Goal: Information Seeking & Learning: Understand process/instructions

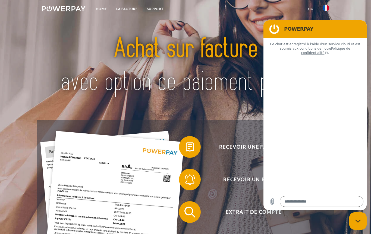
type textarea "*"
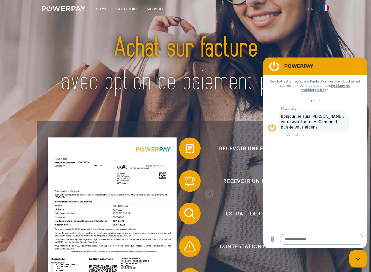
scroll to position [10, 0]
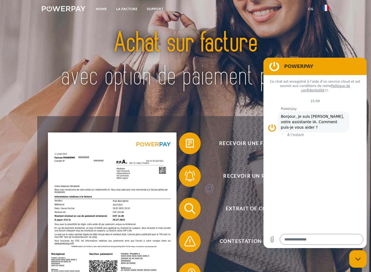
click at [231, 114] on div at bounding box center [185, 60] width 297 height 112
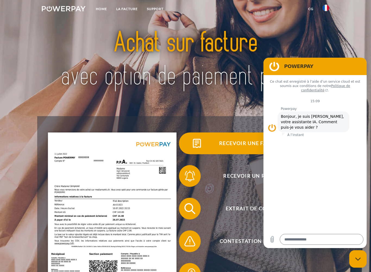
click at [240, 143] on span "Recevoir une facture ?" at bounding box center [253, 143] width 133 height 22
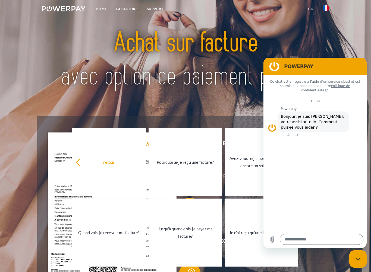
click at [225, 105] on div at bounding box center [185, 60] width 297 height 112
click at [276, 64] on figure at bounding box center [274, 66] width 11 height 11
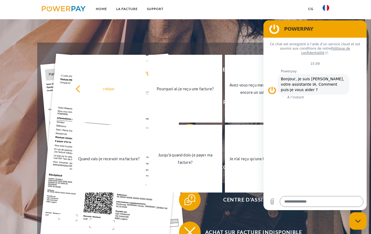
scroll to position [74, 0]
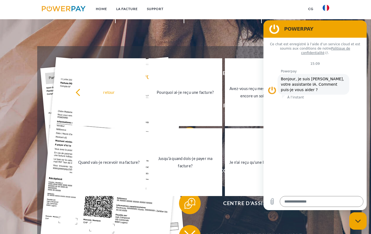
click at [135, 9] on link "LA FACTURE" at bounding box center [127, 9] width 31 height 10
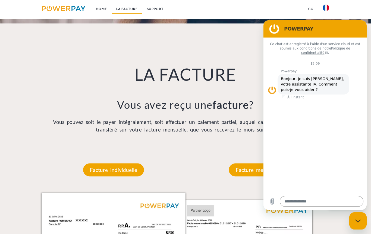
scroll to position [376, 0]
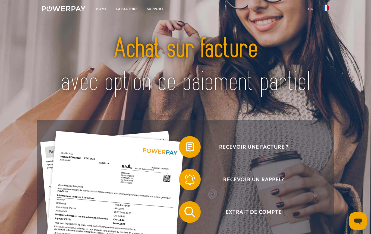
click at [260, 211] on span "Extrait de compte" at bounding box center [253, 213] width 133 height 22
